Goal: Check status: Check status

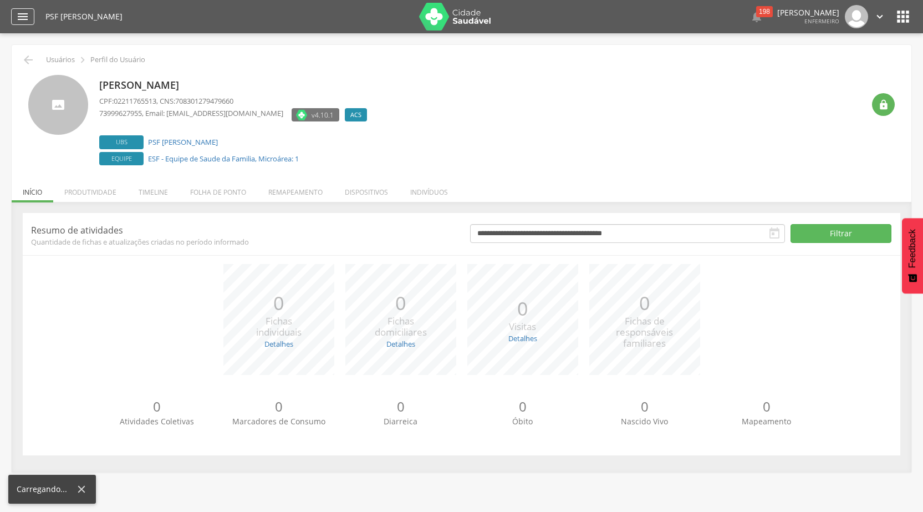
click at [29, 20] on div "" at bounding box center [22, 16] width 23 height 17
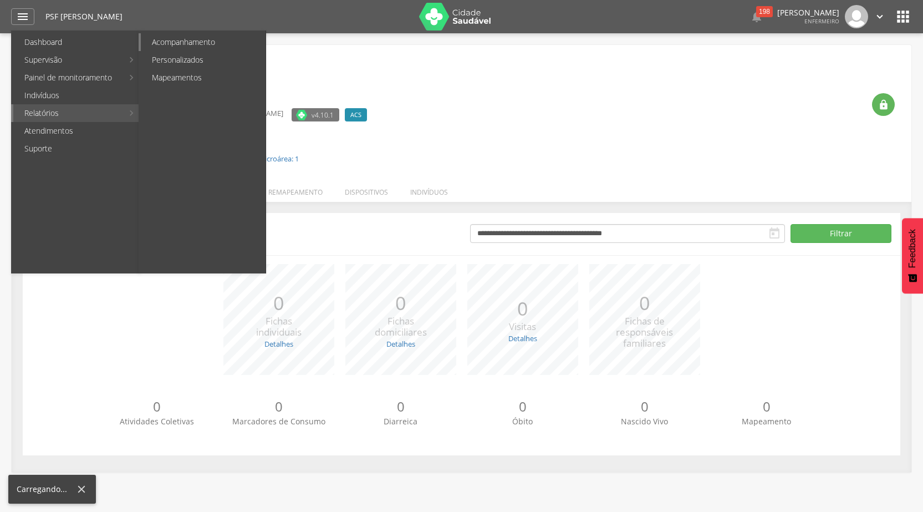
click at [181, 46] on link "Acompanhamento" at bounding box center [203, 42] width 125 height 18
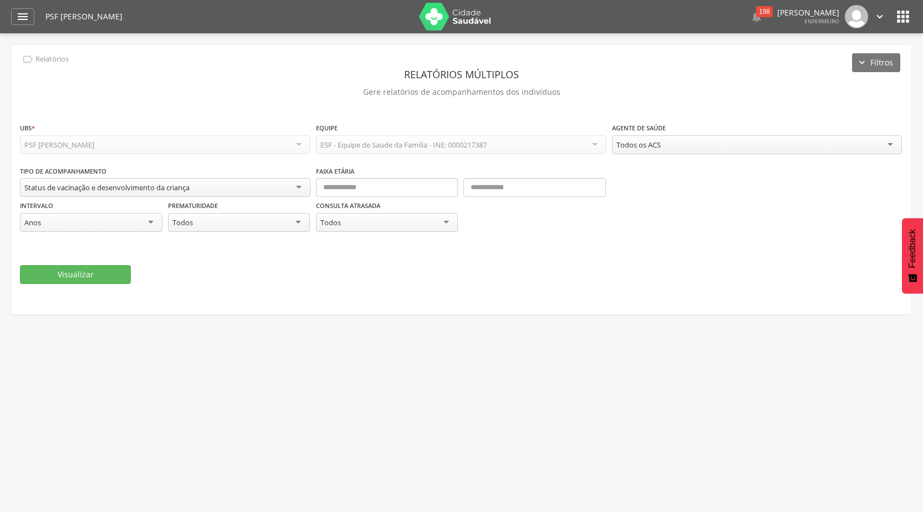
click at [673, 141] on div "Todos os ACS" at bounding box center [757, 144] width 291 height 19
click at [368, 185] on input "text" at bounding box center [387, 187] width 142 height 19
click at [349, 275] on div "Visualizar" at bounding box center [461, 274] width 883 height 19
click at [101, 272] on button "Visualizar" at bounding box center [75, 274] width 111 height 19
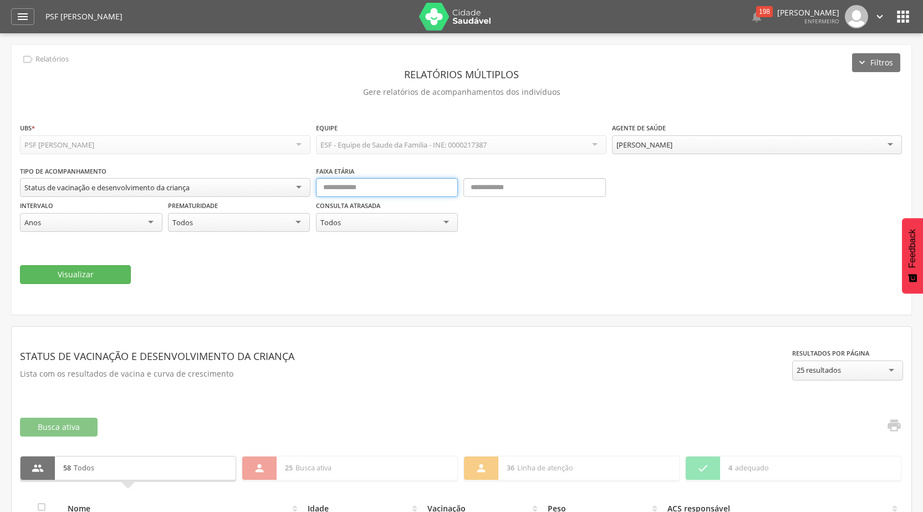
click at [370, 187] on input "text" at bounding box center [387, 187] width 142 height 19
type input "*"
click at [459, 185] on span at bounding box center [461, 182] width 291 height 8
click at [510, 189] on input "text" at bounding box center [535, 187] width 142 height 19
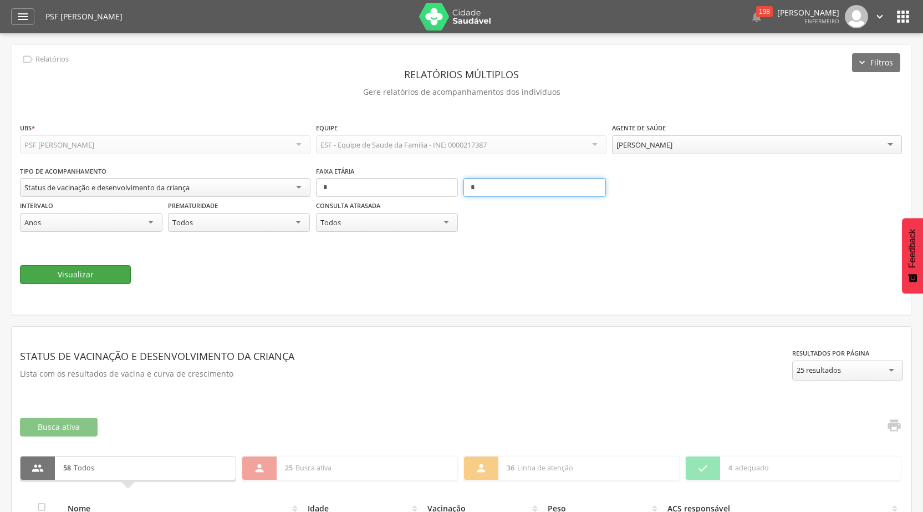
type input "*"
click at [120, 276] on button "Visualizar" at bounding box center [75, 274] width 111 height 19
click at [75, 269] on button "Visualizar" at bounding box center [75, 274] width 111 height 19
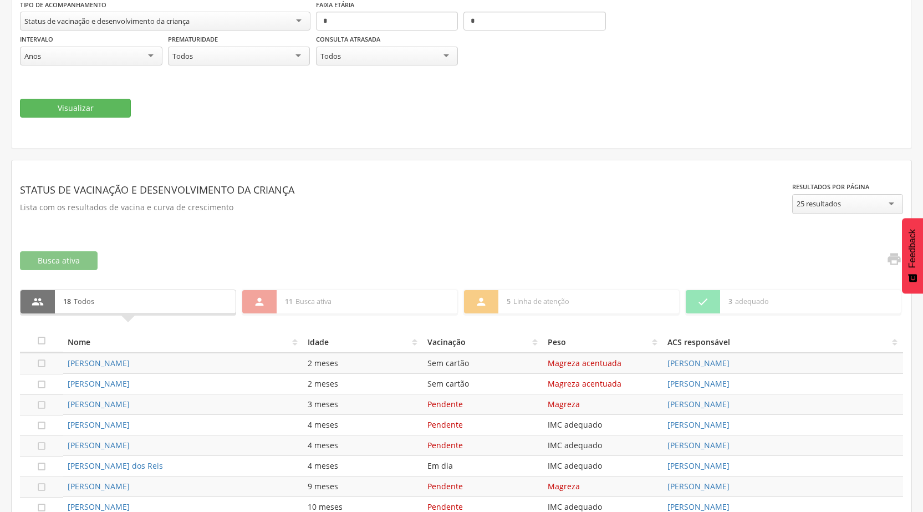
scroll to position [222, 0]
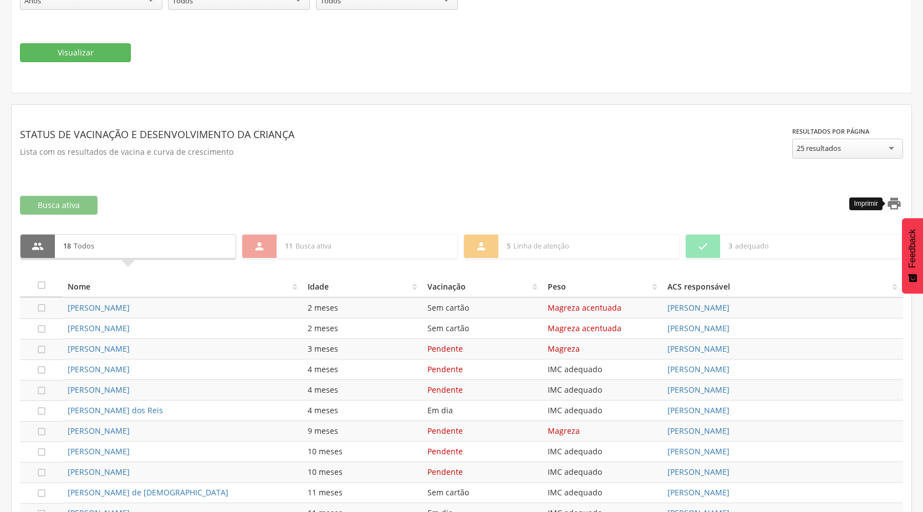
click at [894, 201] on icon "" at bounding box center [895, 204] width 16 height 16
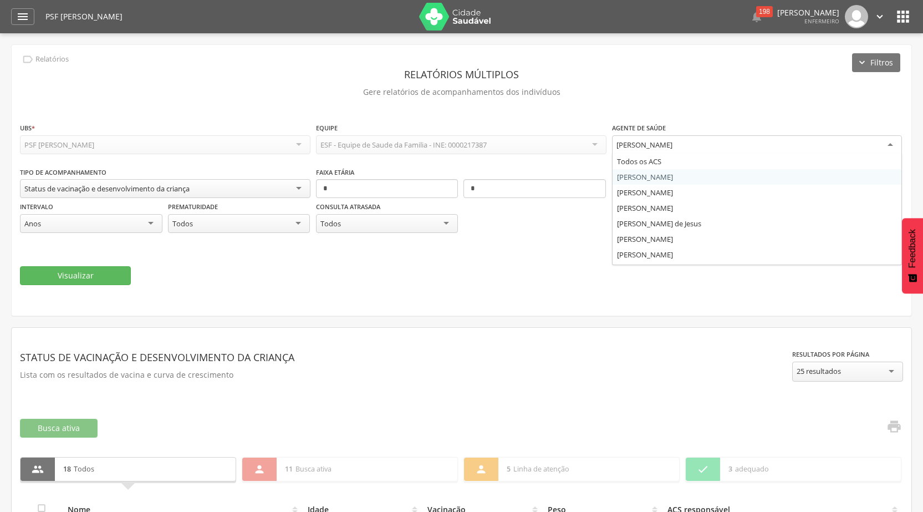
click at [697, 146] on div "[PERSON_NAME]" at bounding box center [757, 145] width 291 height 20
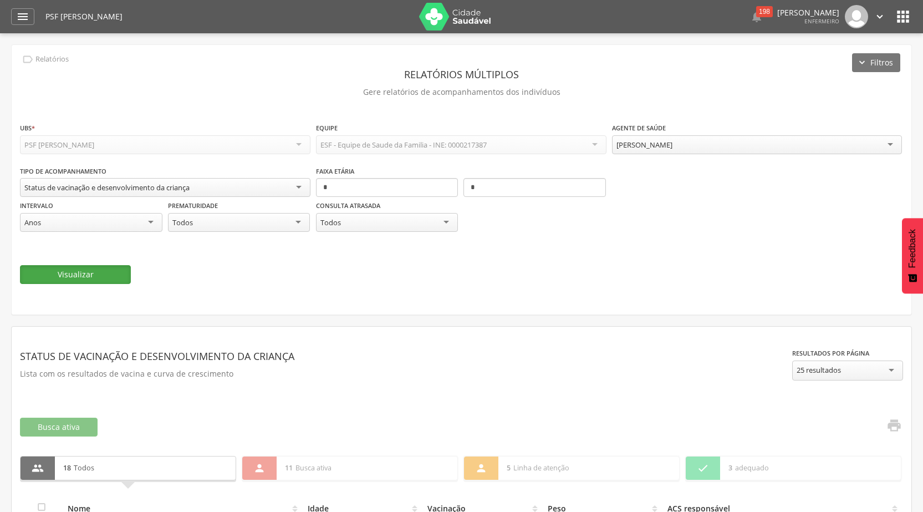
click at [83, 271] on button "Visualizar" at bounding box center [75, 274] width 111 height 19
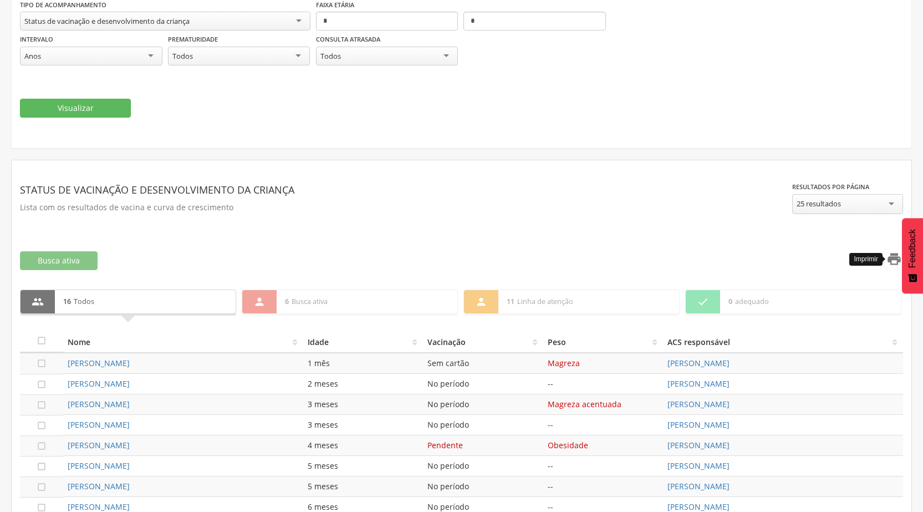
click at [890, 265] on icon "" at bounding box center [895, 259] width 16 height 16
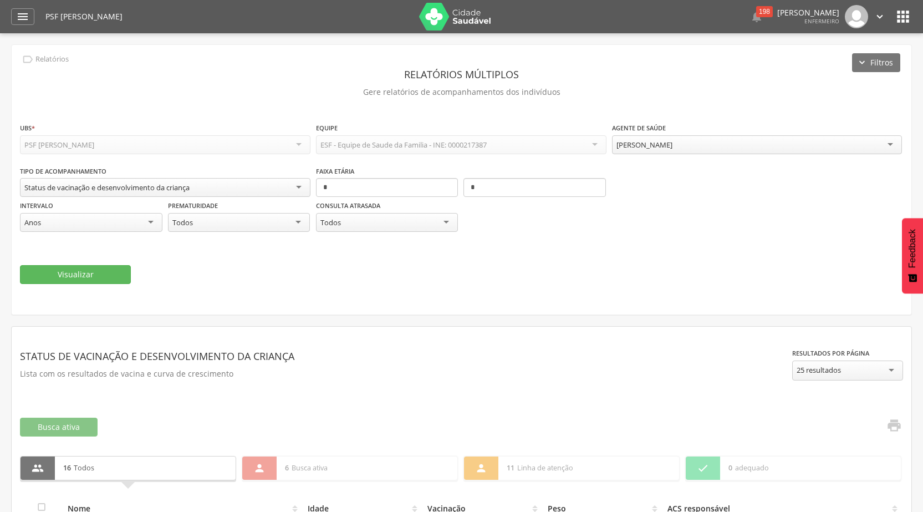
click at [673, 147] on div "[PERSON_NAME]" at bounding box center [645, 145] width 56 height 10
click at [96, 279] on button "Visualizar" at bounding box center [75, 274] width 111 height 19
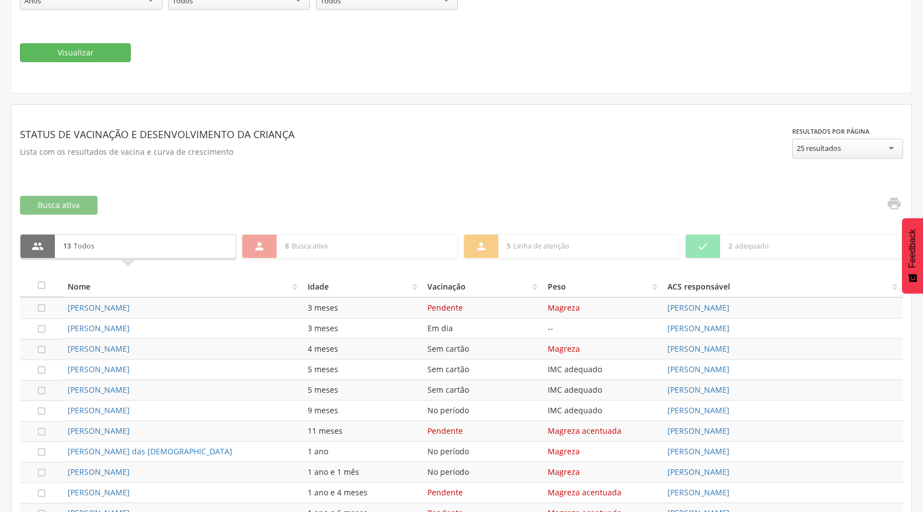
scroll to position [277, 0]
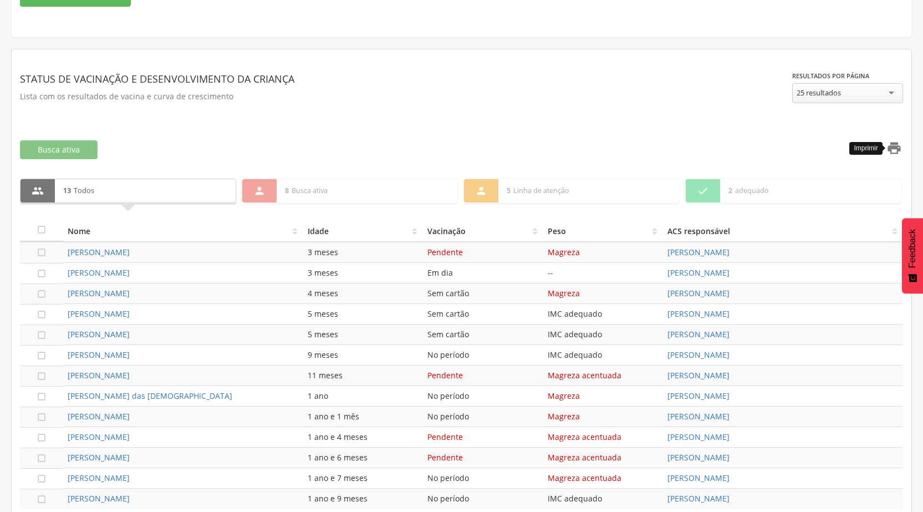
click at [894, 154] on icon "" at bounding box center [895, 148] width 16 height 16
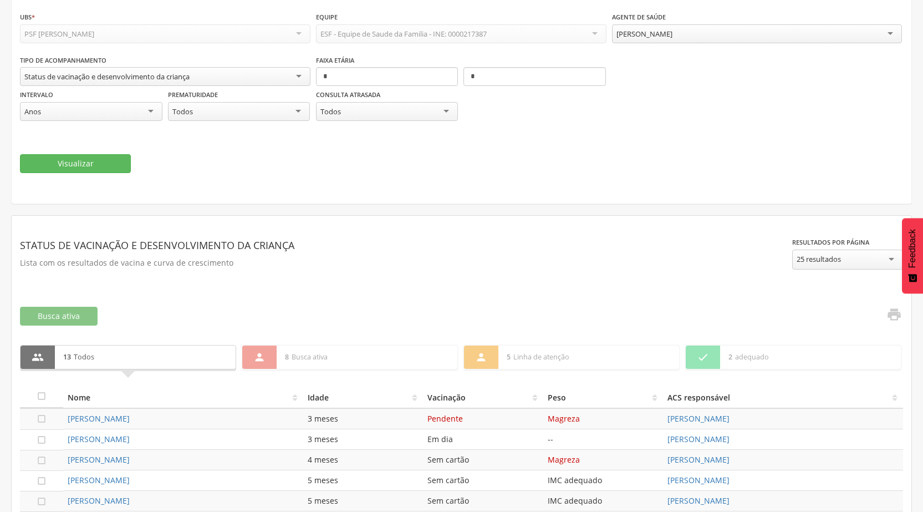
scroll to position [55, 0]
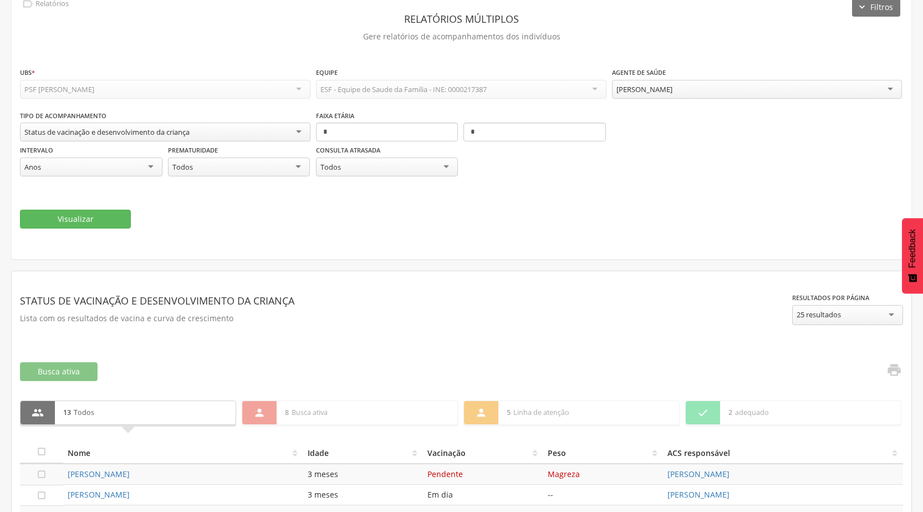
click at [664, 92] on div "[PERSON_NAME]" at bounding box center [645, 89] width 56 height 10
click at [122, 211] on button "Visualizar" at bounding box center [75, 219] width 111 height 19
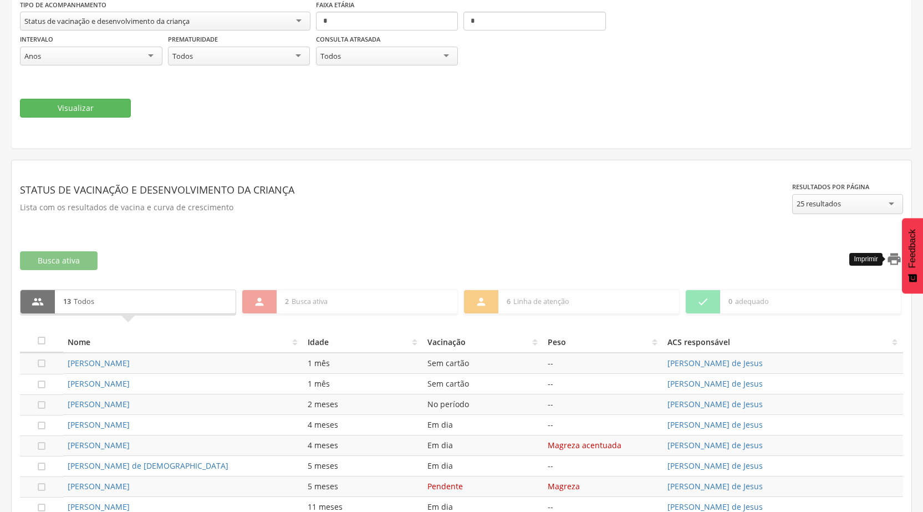
click at [889, 259] on icon "" at bounding box center [895, 259] width 16 height 16
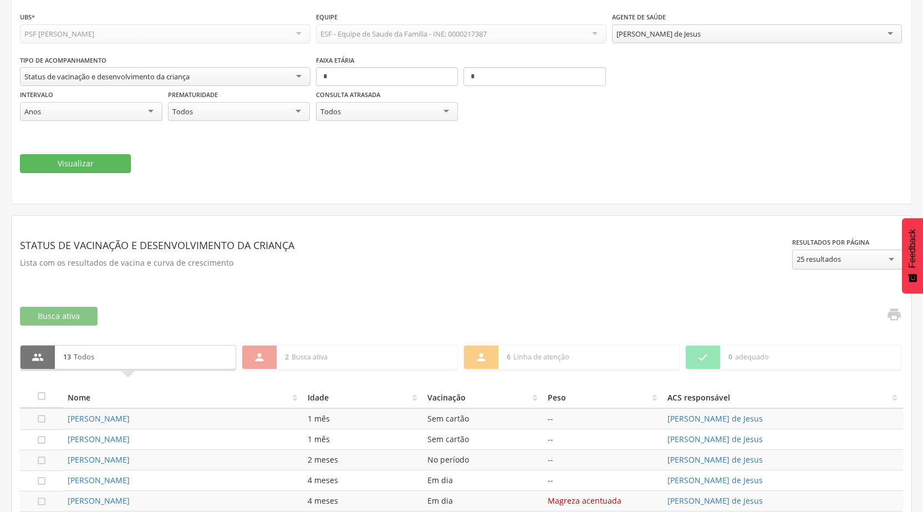
scroll to position [0, 0]
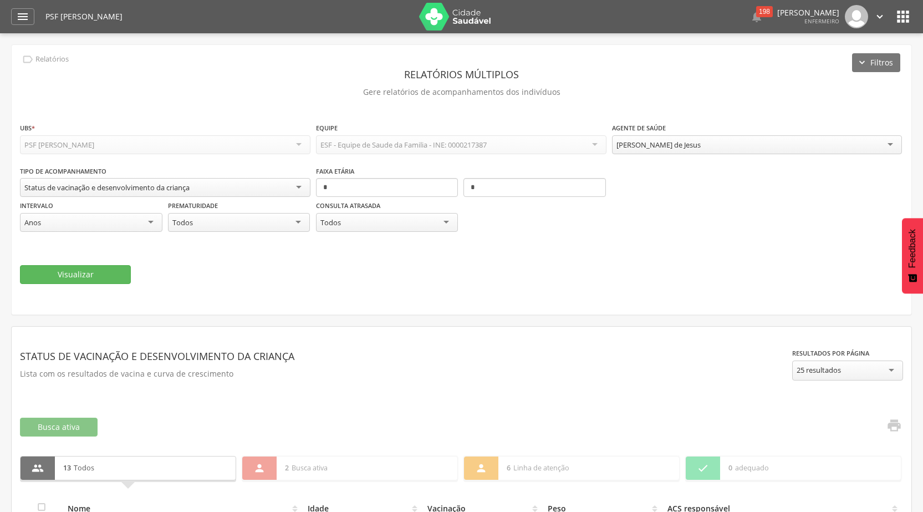
click at [659, 149] on div "[PERSON_NAME] de Jesus" at bounding box center [659, 145] width 84 height 10
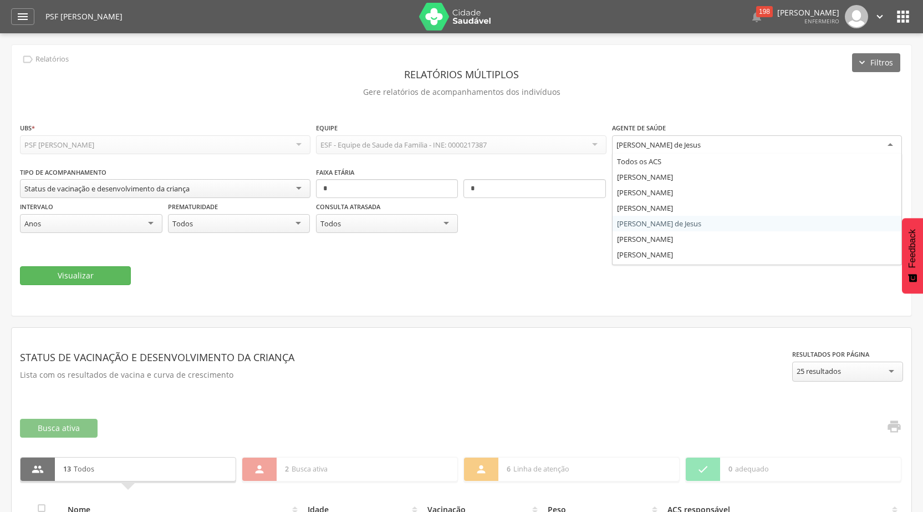
scroll to position [29, 0]
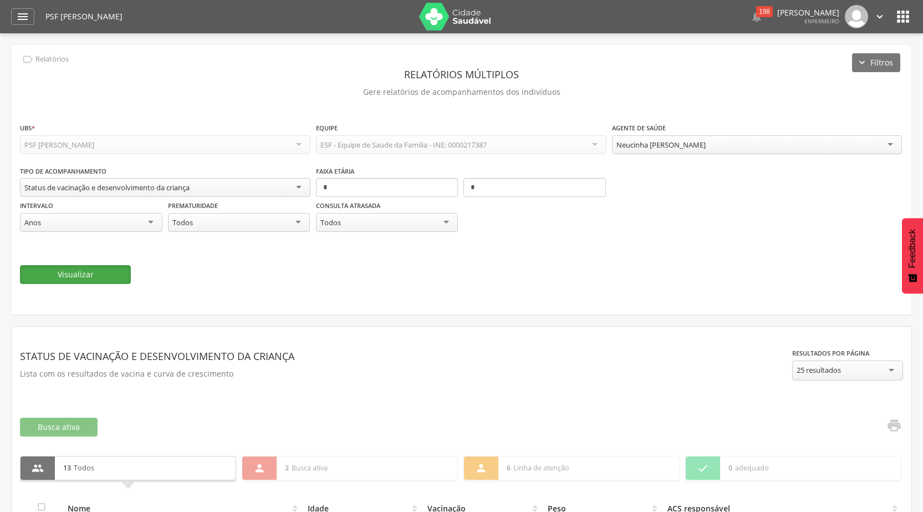
click at [103, 280] on button "Visualizar" at bounding box center [75, 274] width 111 height 19
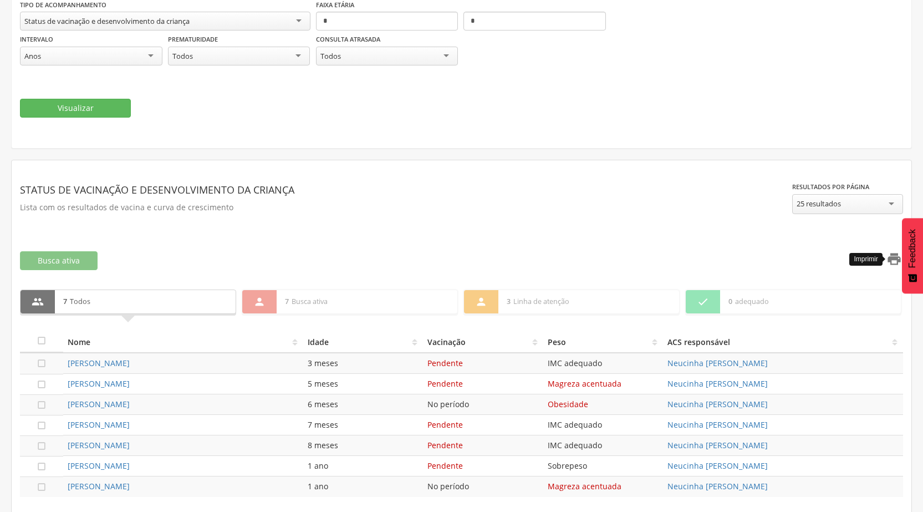
click at [895, 264] on icon "" at bounding box center [895, 259] width 16 height 16
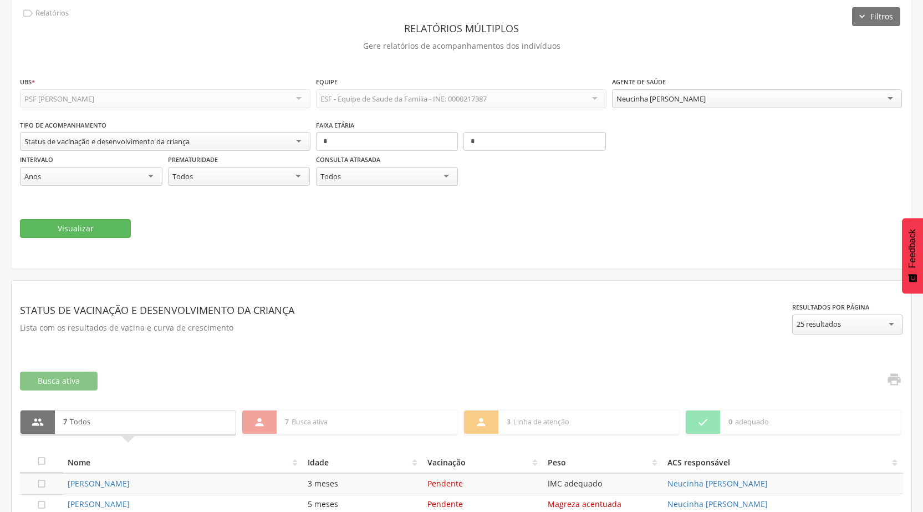
scroll to position [0, 0]
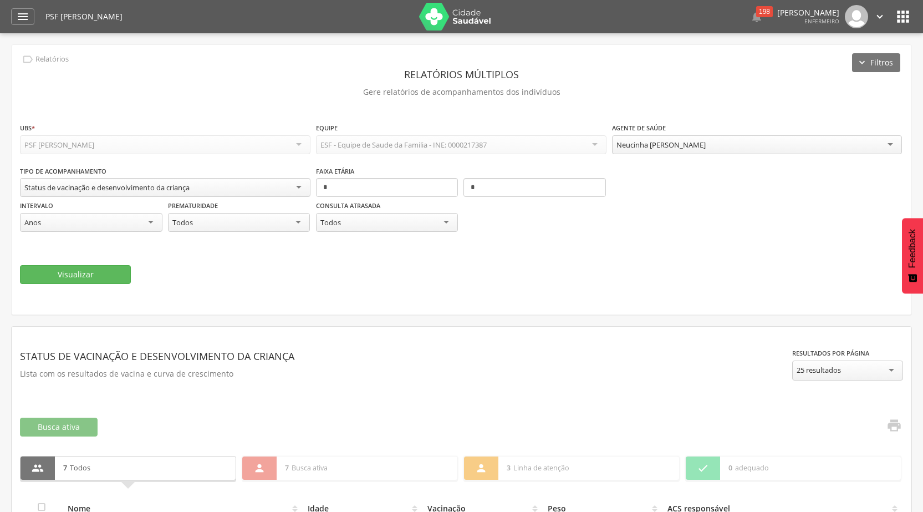
click at [706, 143] on div "Neucinha [PERSON_NAME]" at bounding box center [661, 145] width 89 height 10
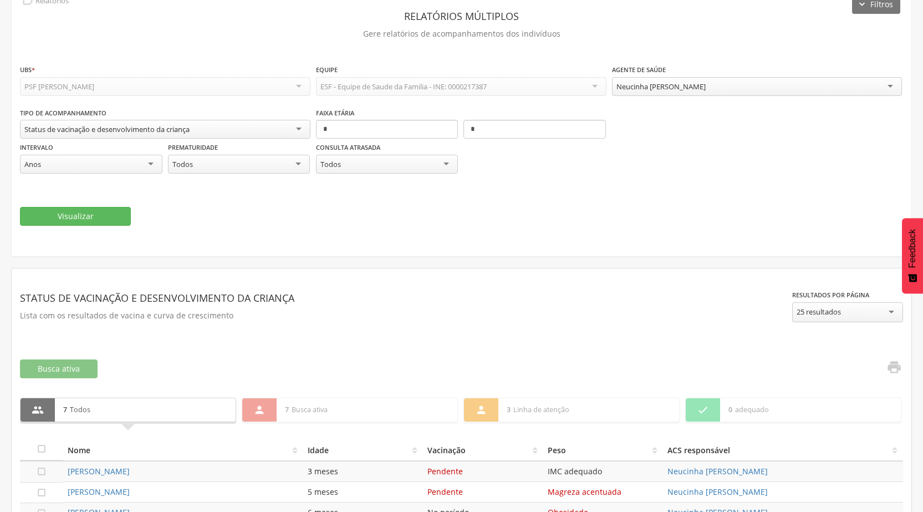
scroll to position [51, 0]
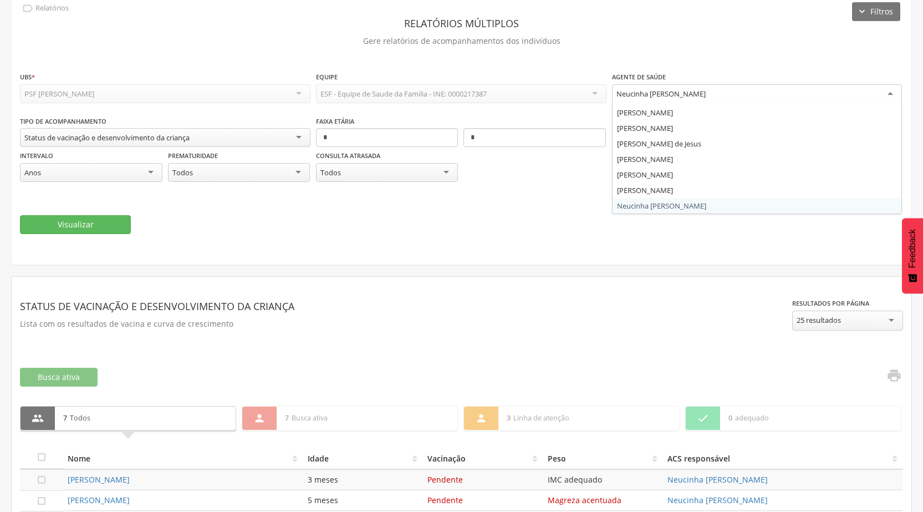
click at [706, 94] on div "Neucinha [PERSON_NAME]" at bounding box center [661, 94] width 89 height 10
click at [497, 212] on fieldset "**********" at bounding box center [461, 152] width 883 height 163
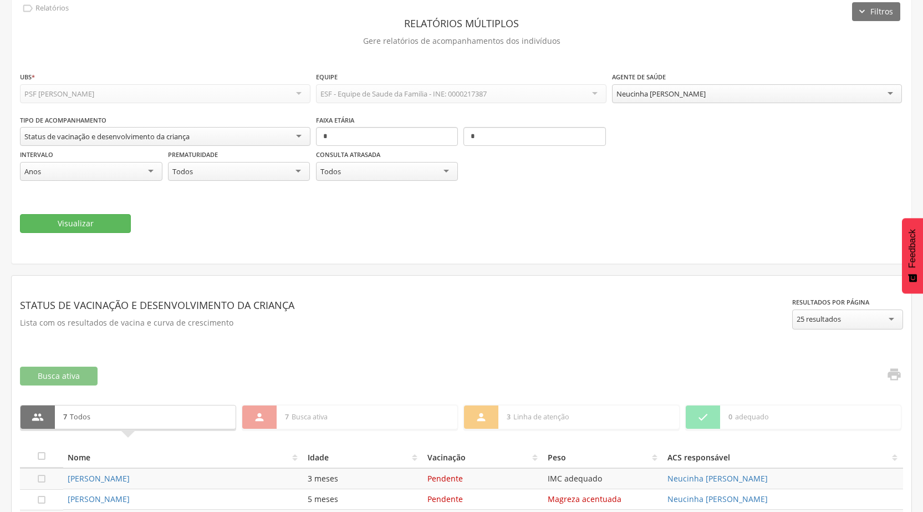
scroll to position [162, 0]
